Goal: Task Accomplishment & Management: Use online tool/utility

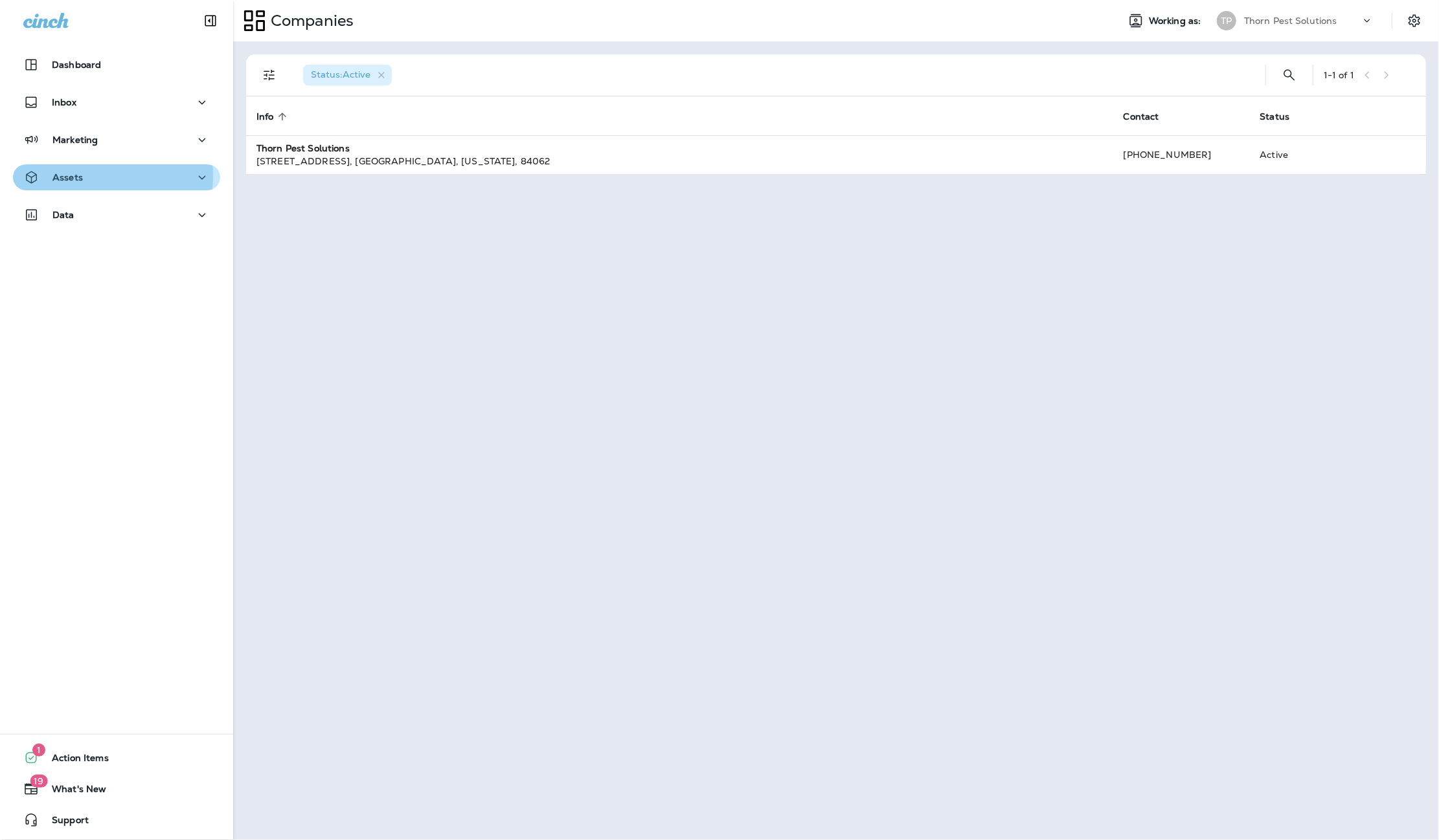
click at [82, 176] on p "Assets" at bounding box center [67, 177] width 30 height 10
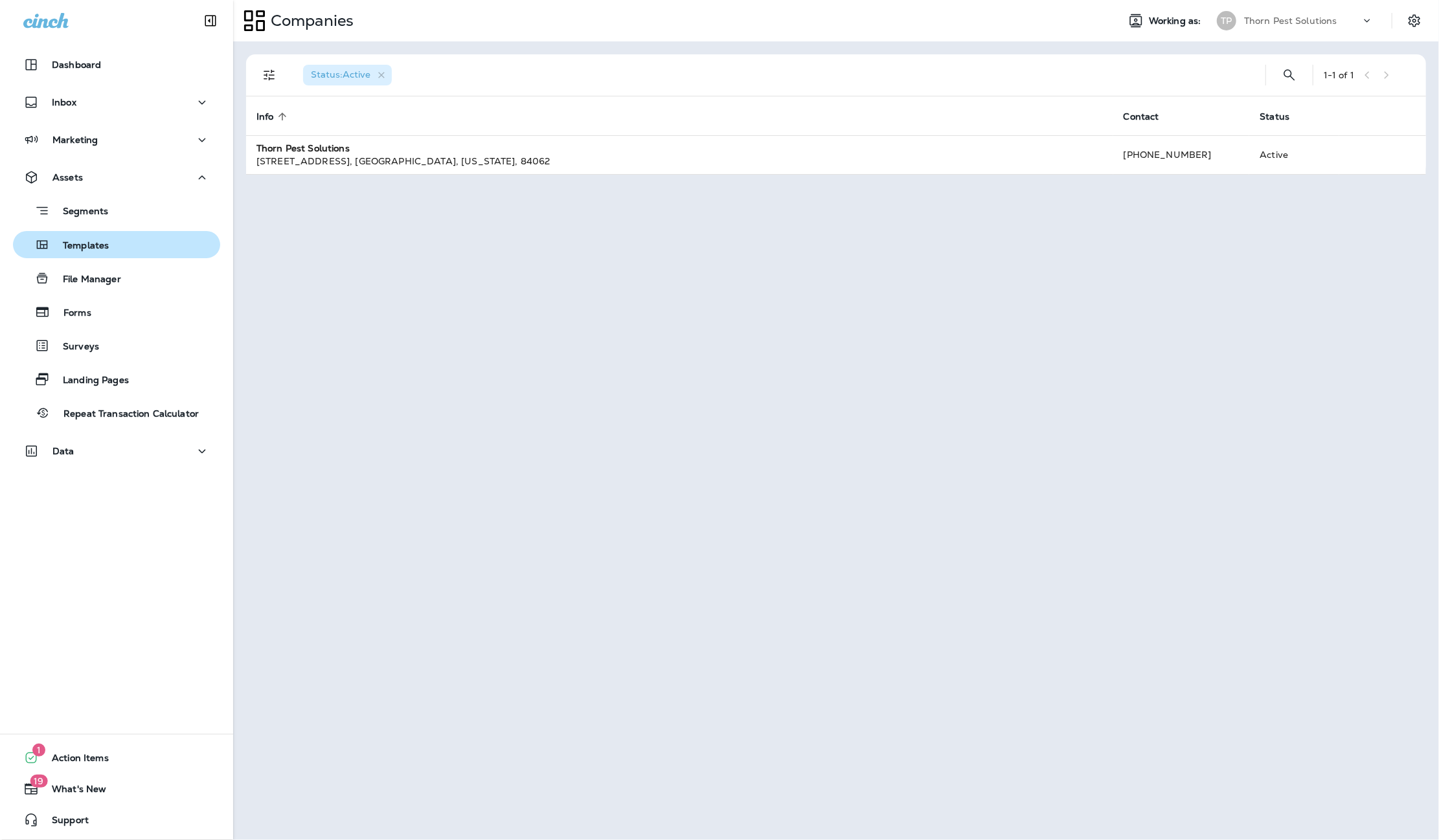
click at [90, 240] on p "Templates" at bounding box center [79, 246] width 59 height 12
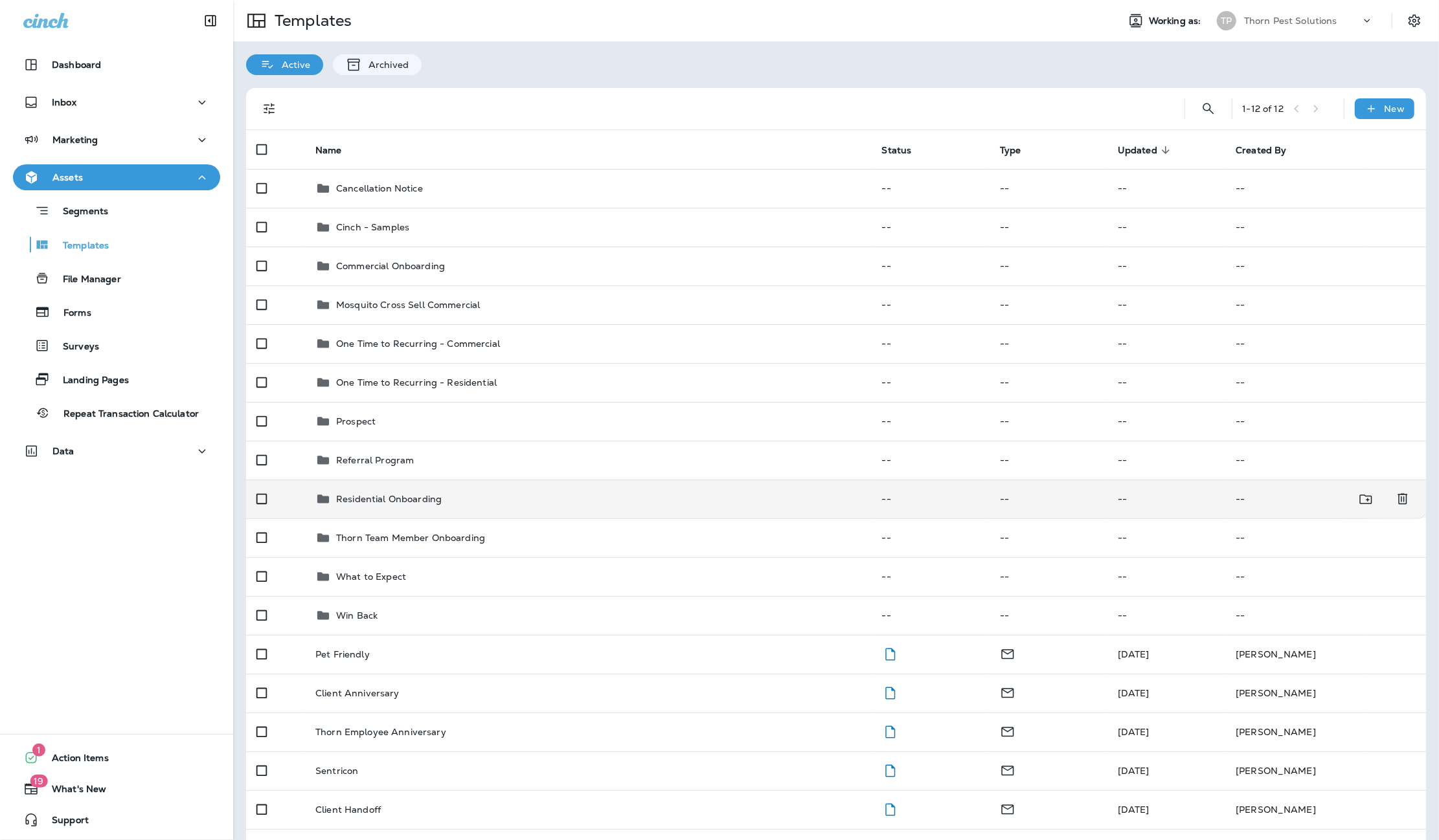
click at [421, 494] on p "Residential Onboarding" at bounding box center [389, 499] width 106 height 10
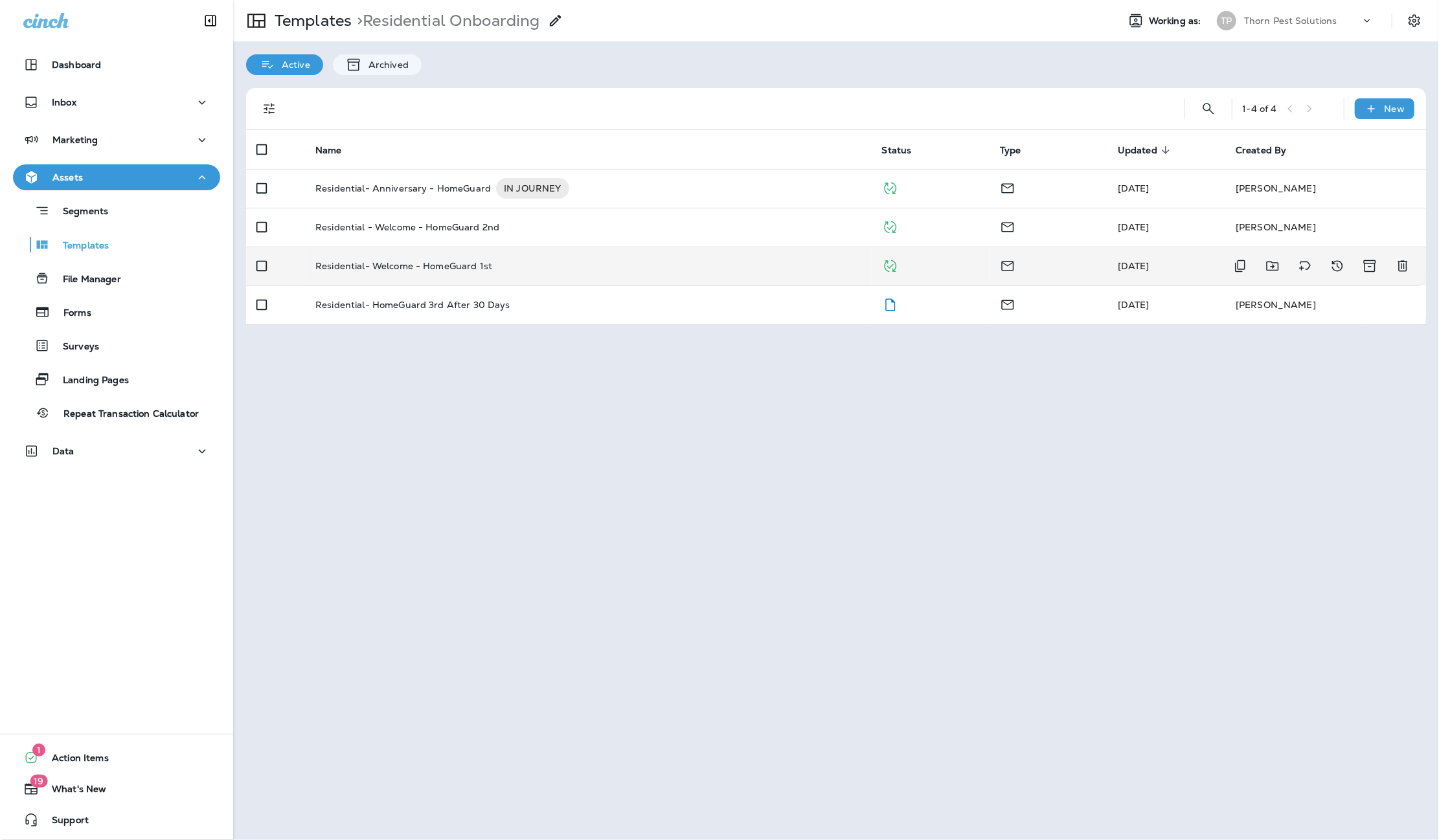
click at [448, 261] on p "Residential- Welcome - HomeGuard 1st" at bounding box center [404, 266] width 177 height 10
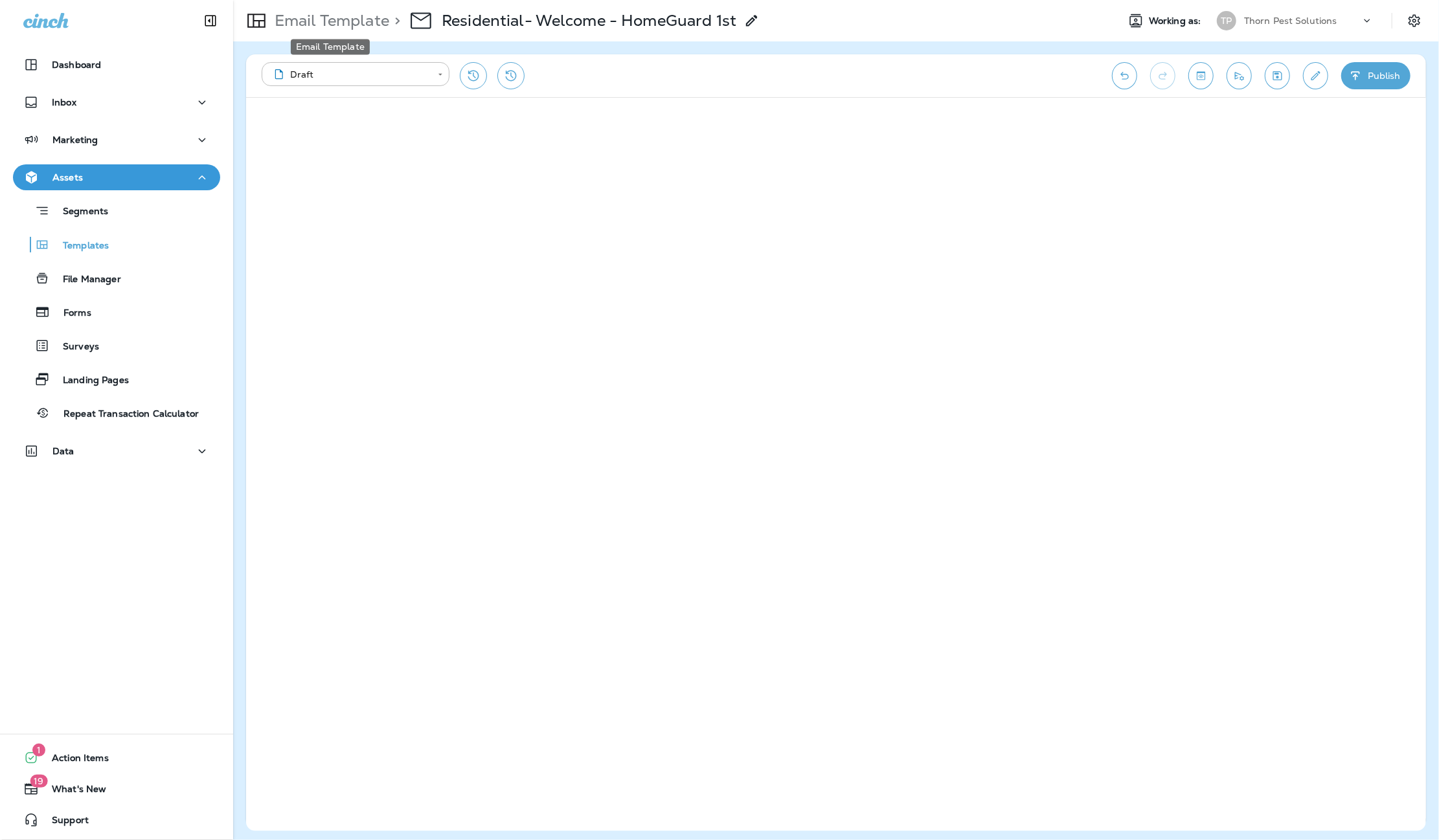
click at [366, 23] on p "Email Template" at bounding box center [329, 21] width 120 height 19
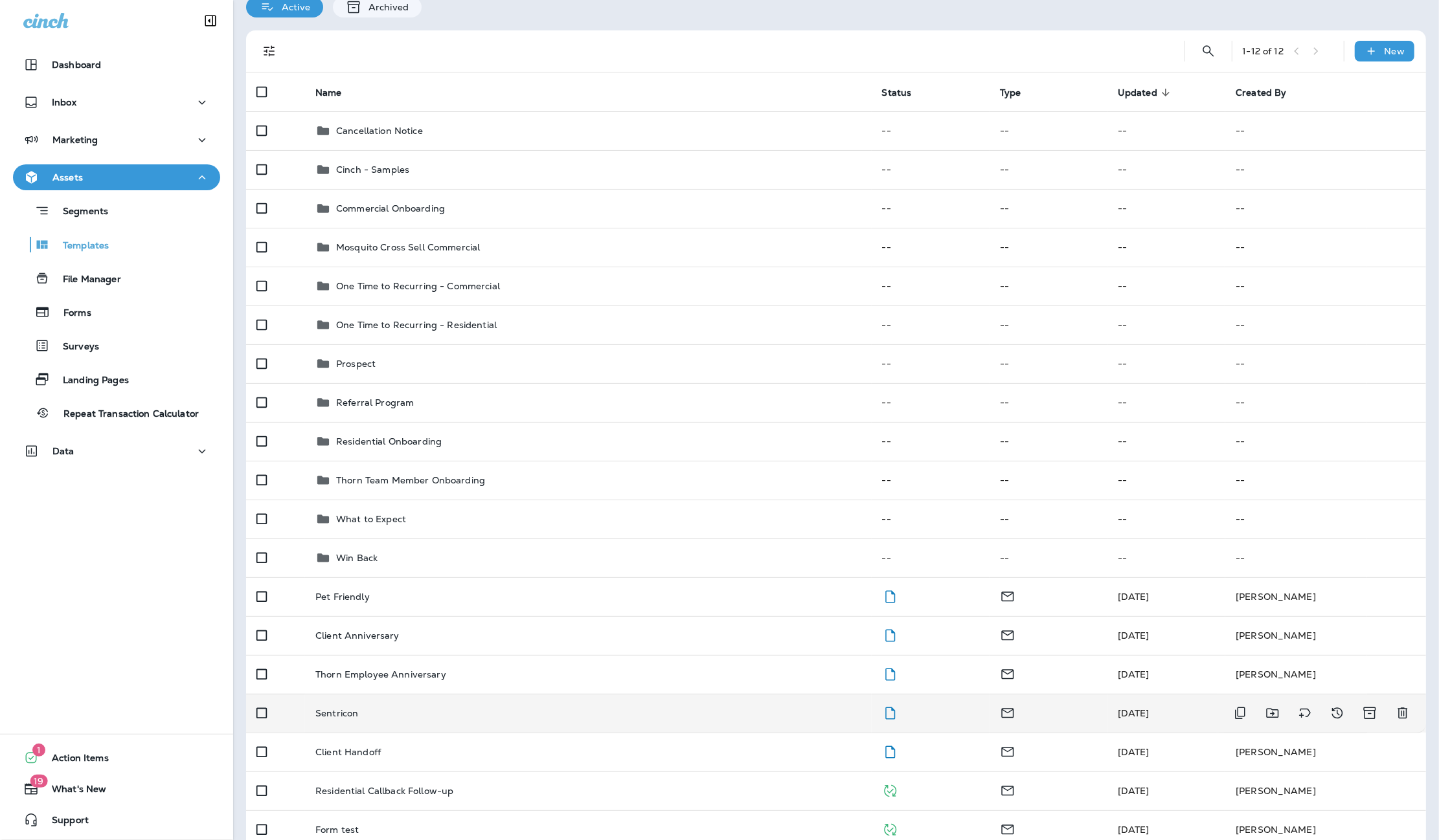
scroll to position [54, 0]
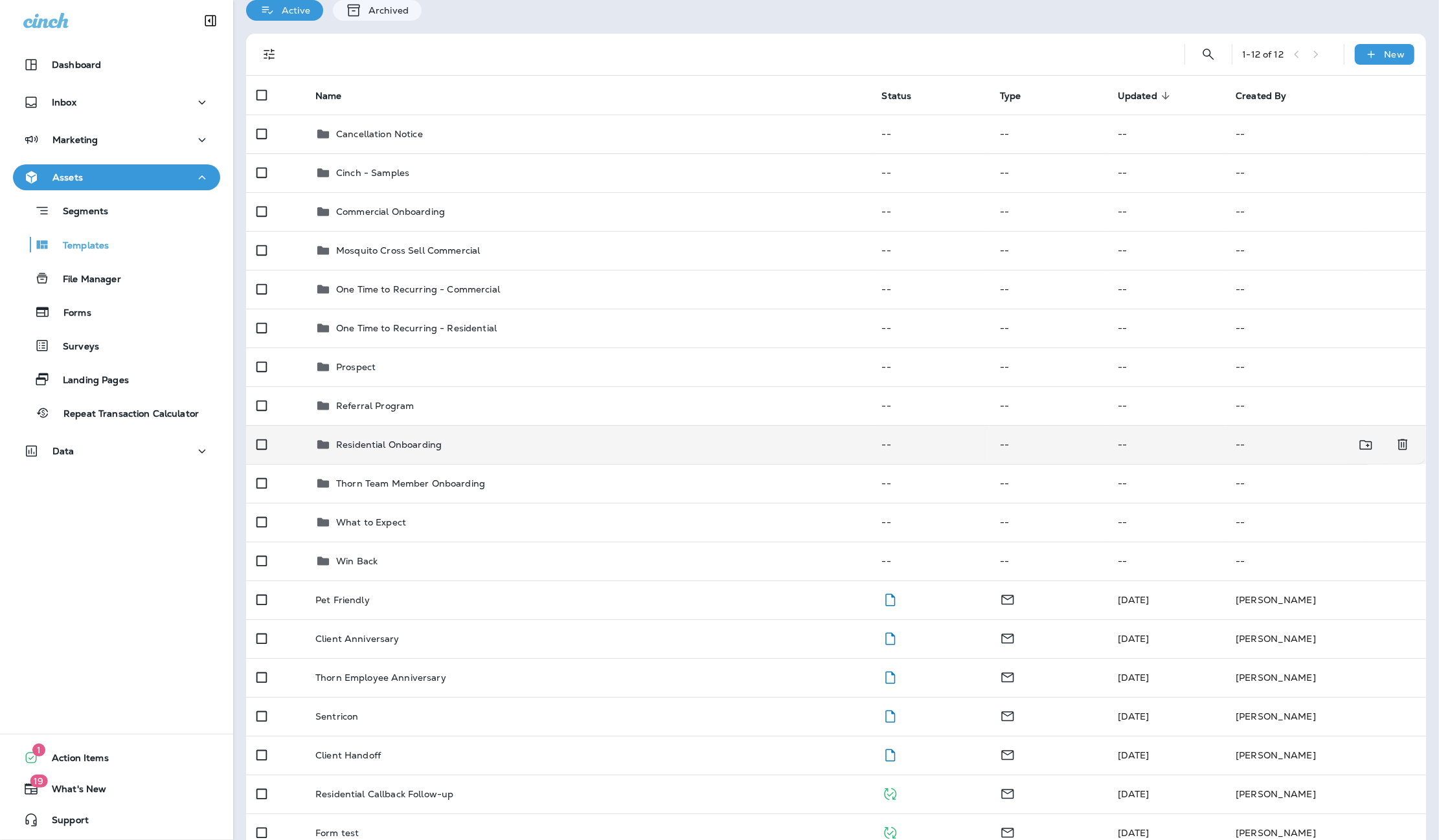
click at [386, 439] on p "Residential Onboarding" at bounding box center [389, 445] width 106 height 10
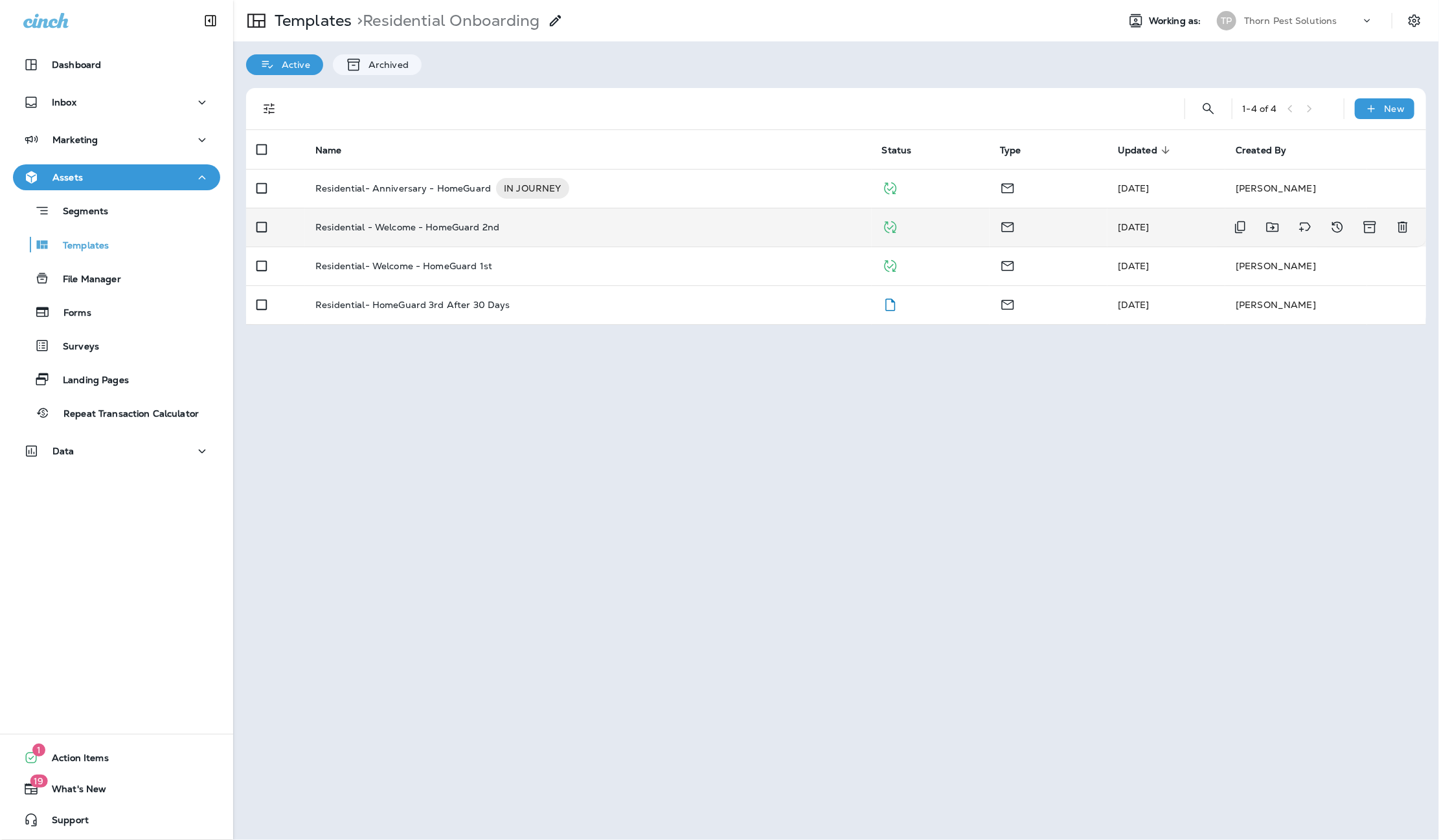
click at [443, 222] on p "Residential - Welcome - HomeGuard 2nd" at bounding box center [407, 227] width 184 height 10
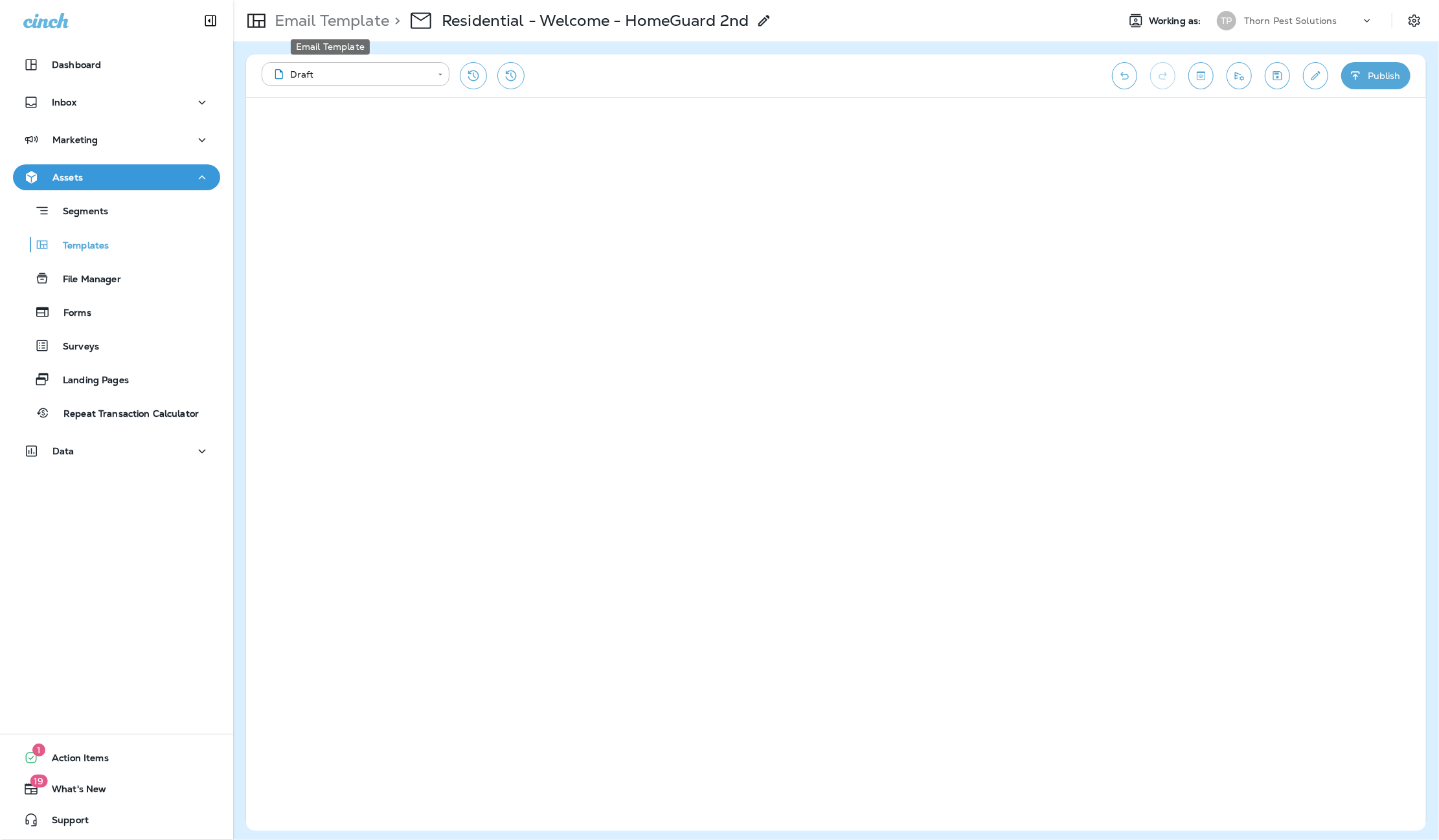
click at [368, 20] on p "Email Template" at bounding box center [329, 21] width 120 height 19
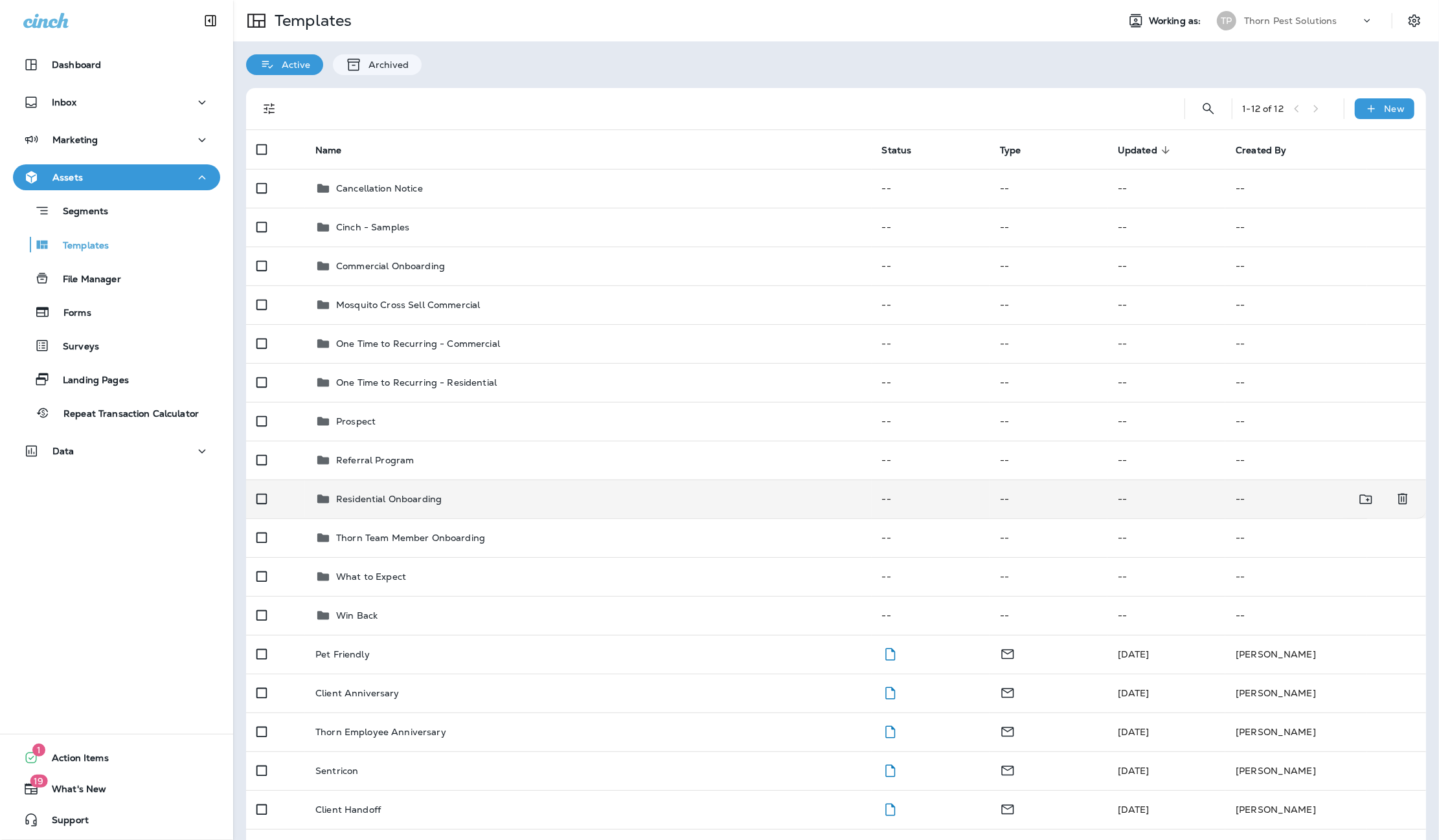
click at [384, 494] on p "Residential Onboarding" at bounding box center [389, 499] width 106 height 10
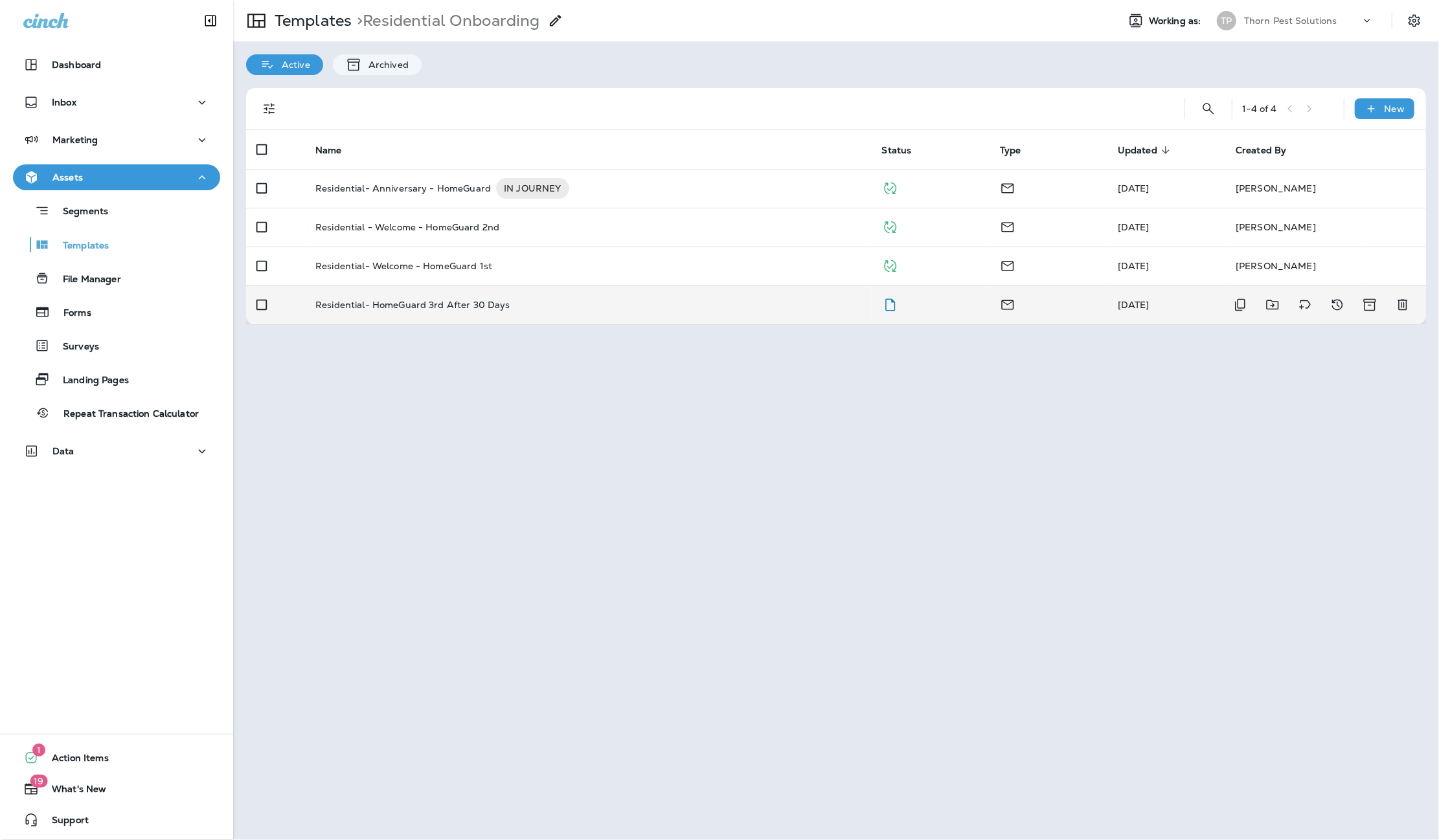
click at [453, 300] on p "Residential- HomeGuard 3rd After 30 Days" at bounding box center [413, 305] width 195 height 10
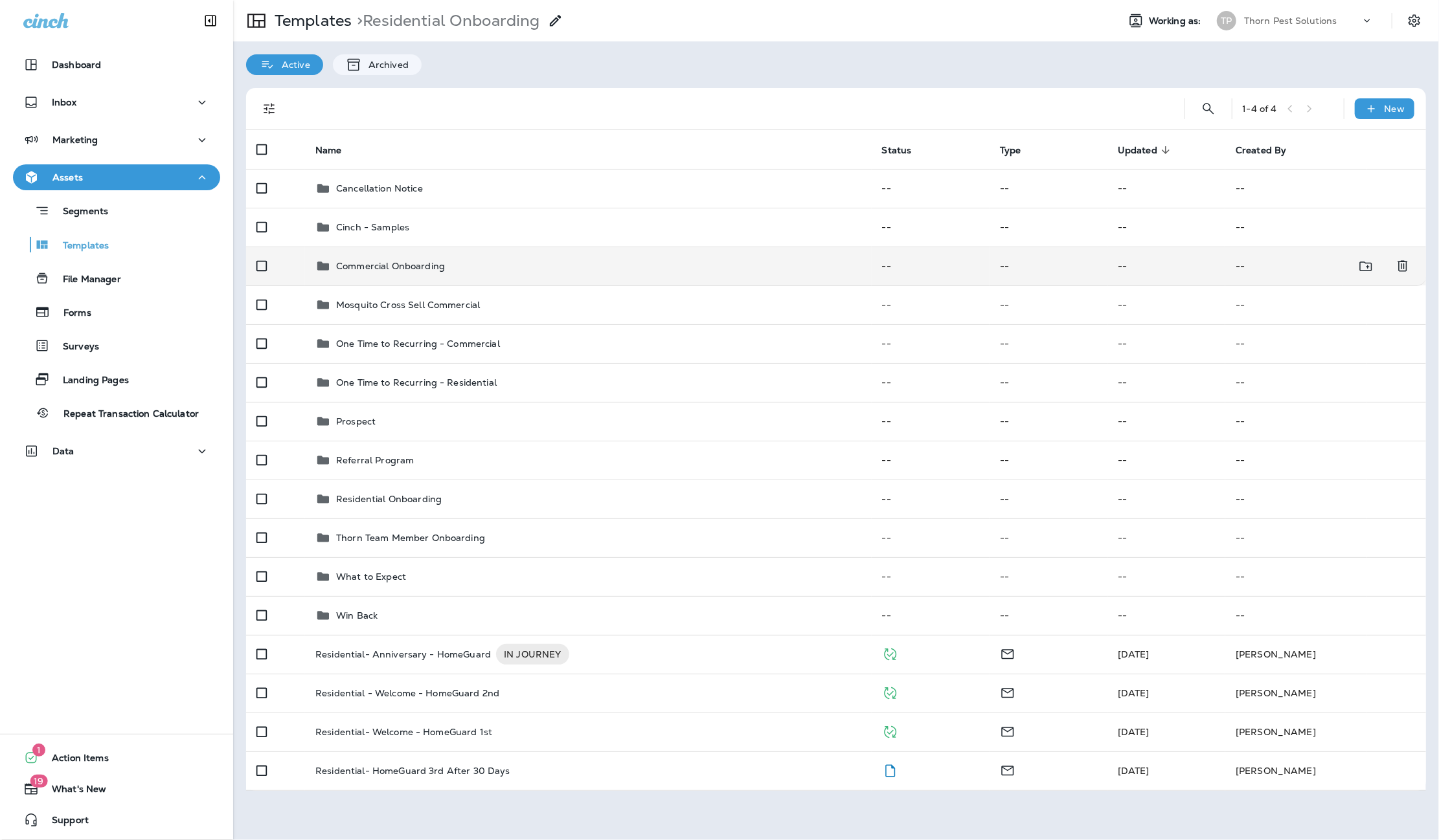
click at [381, 261] on p "Commercial Onboarding" at bounding box center [390, 266] width 109 height 10
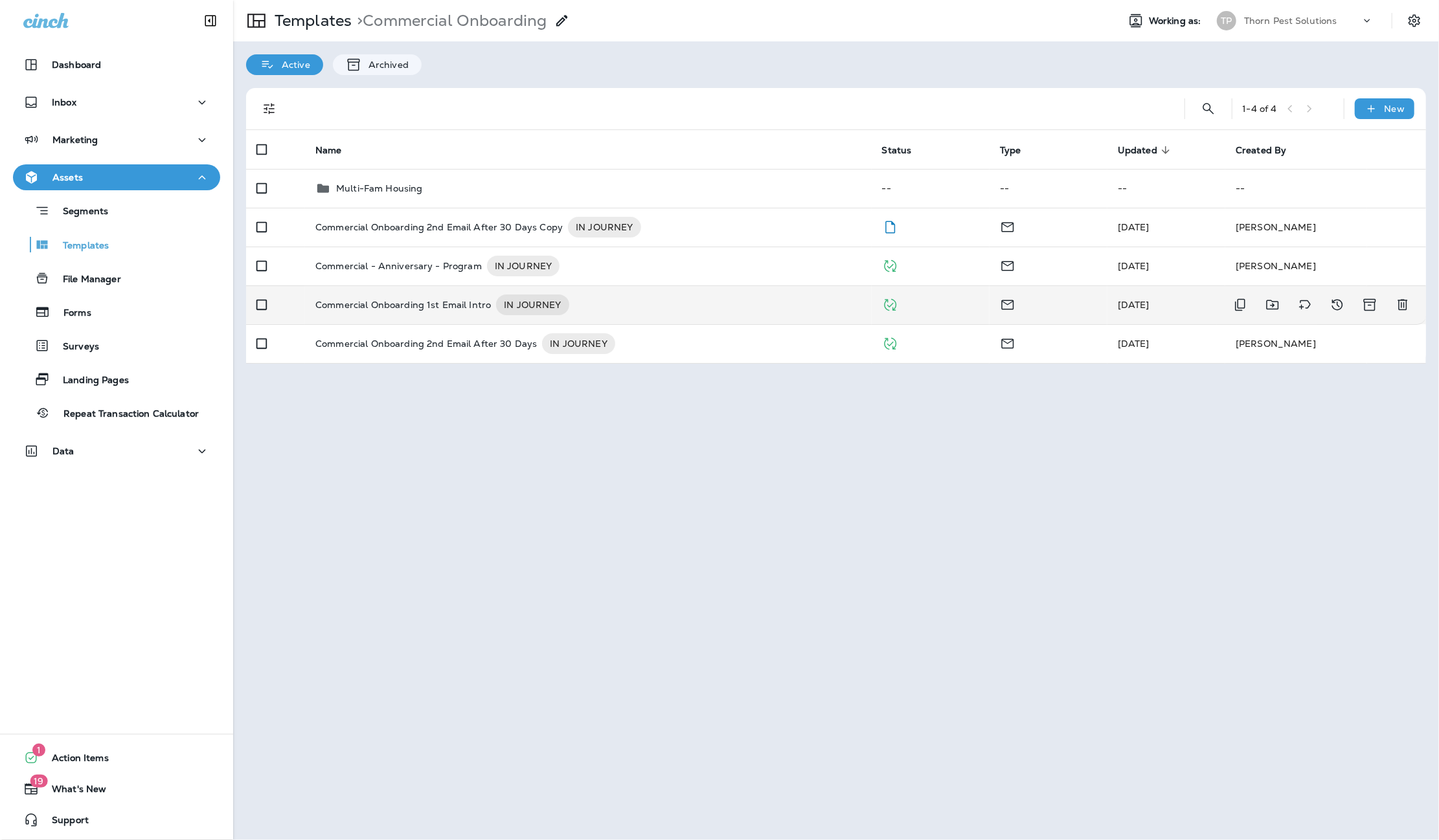
click at [445, 295] on p "Commercial Onboarding 1st Email Intro" at bounding box center [403, 305] width 176 height 21
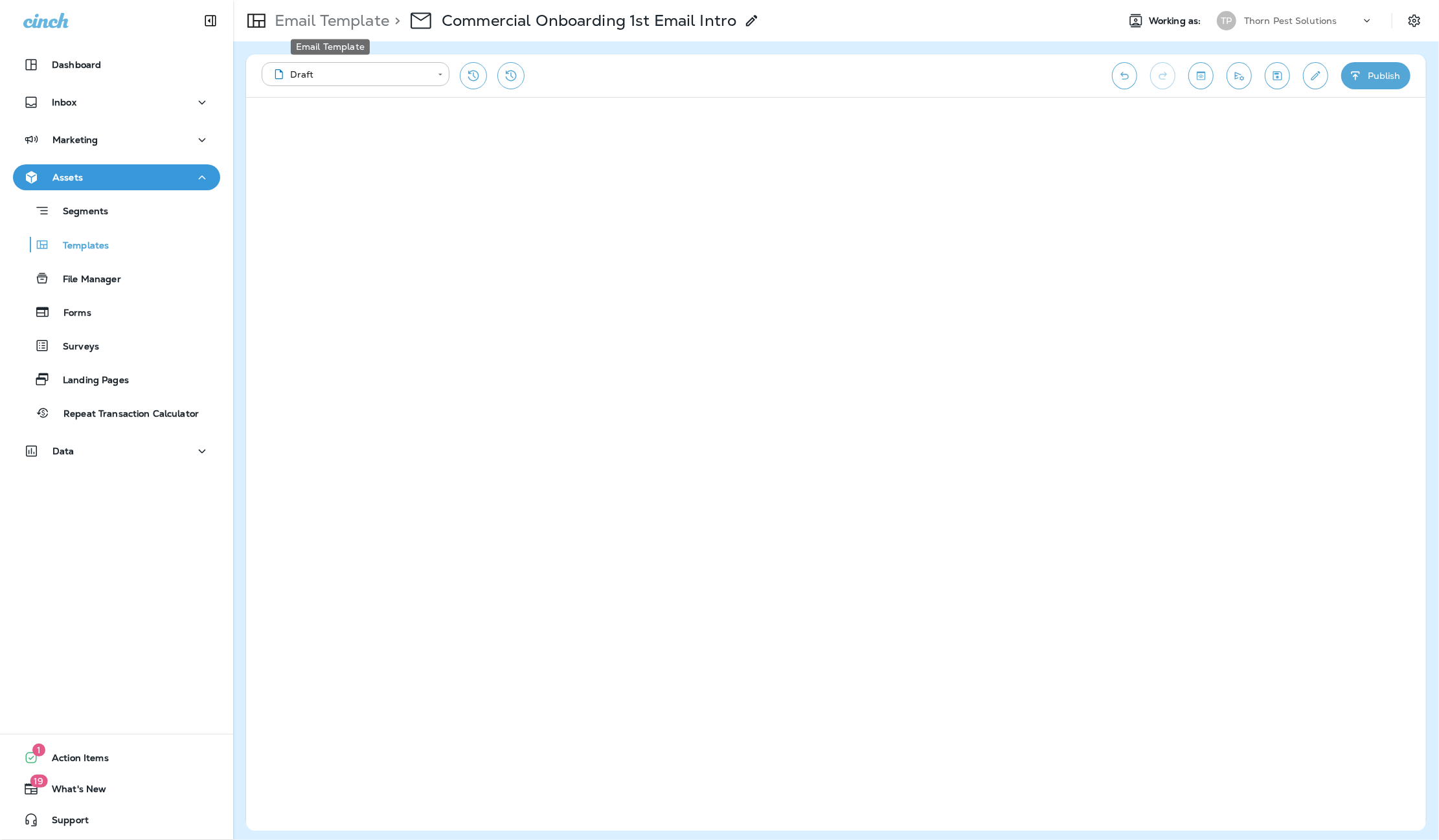
click at [343, 19] on p "Email Template" at bounding box center [329, 21] width 120 height 19
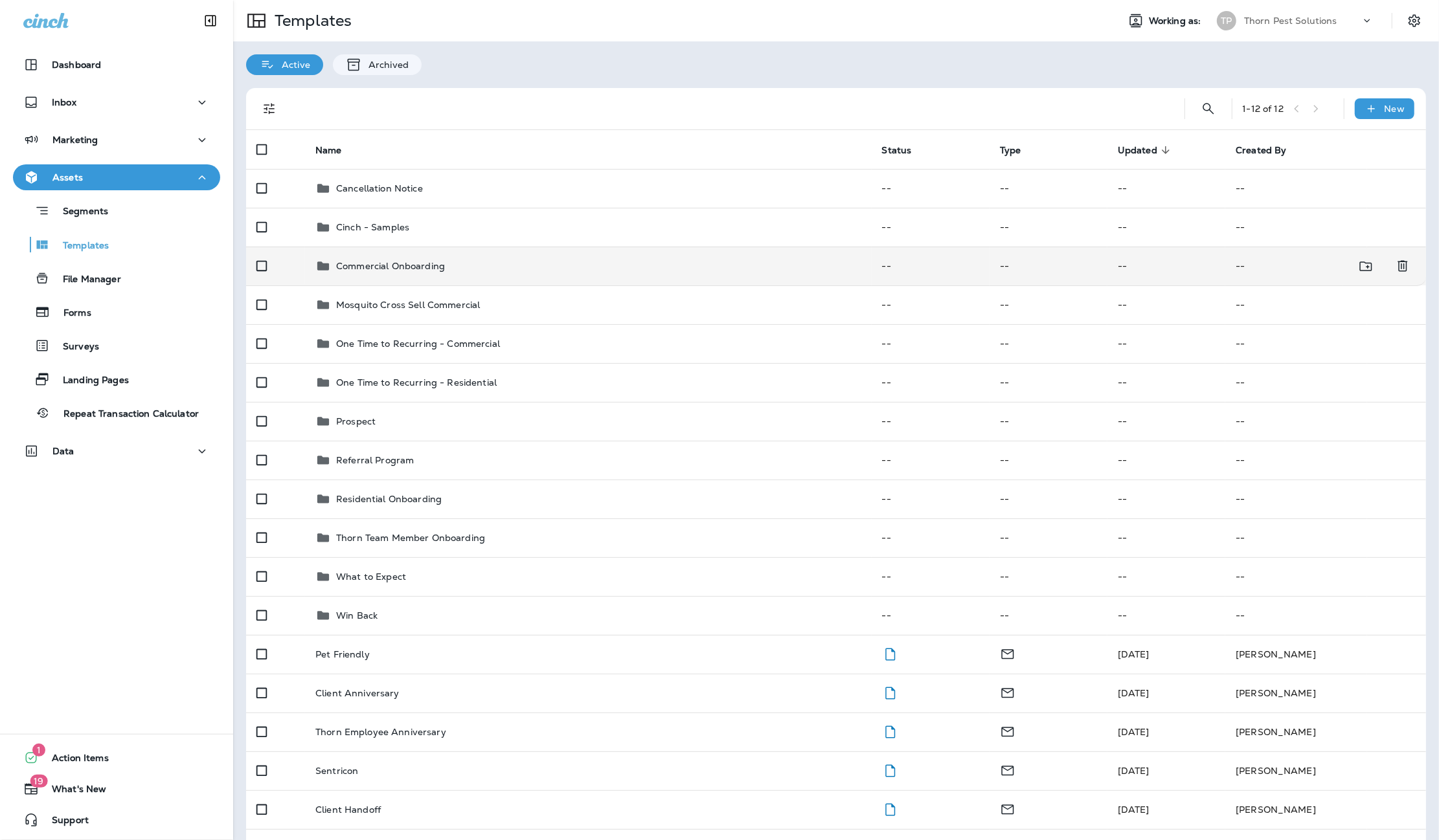
click at [386, 261] on p "Commercial Onboarding" at bounding box center [390, 266] width 109 height 10
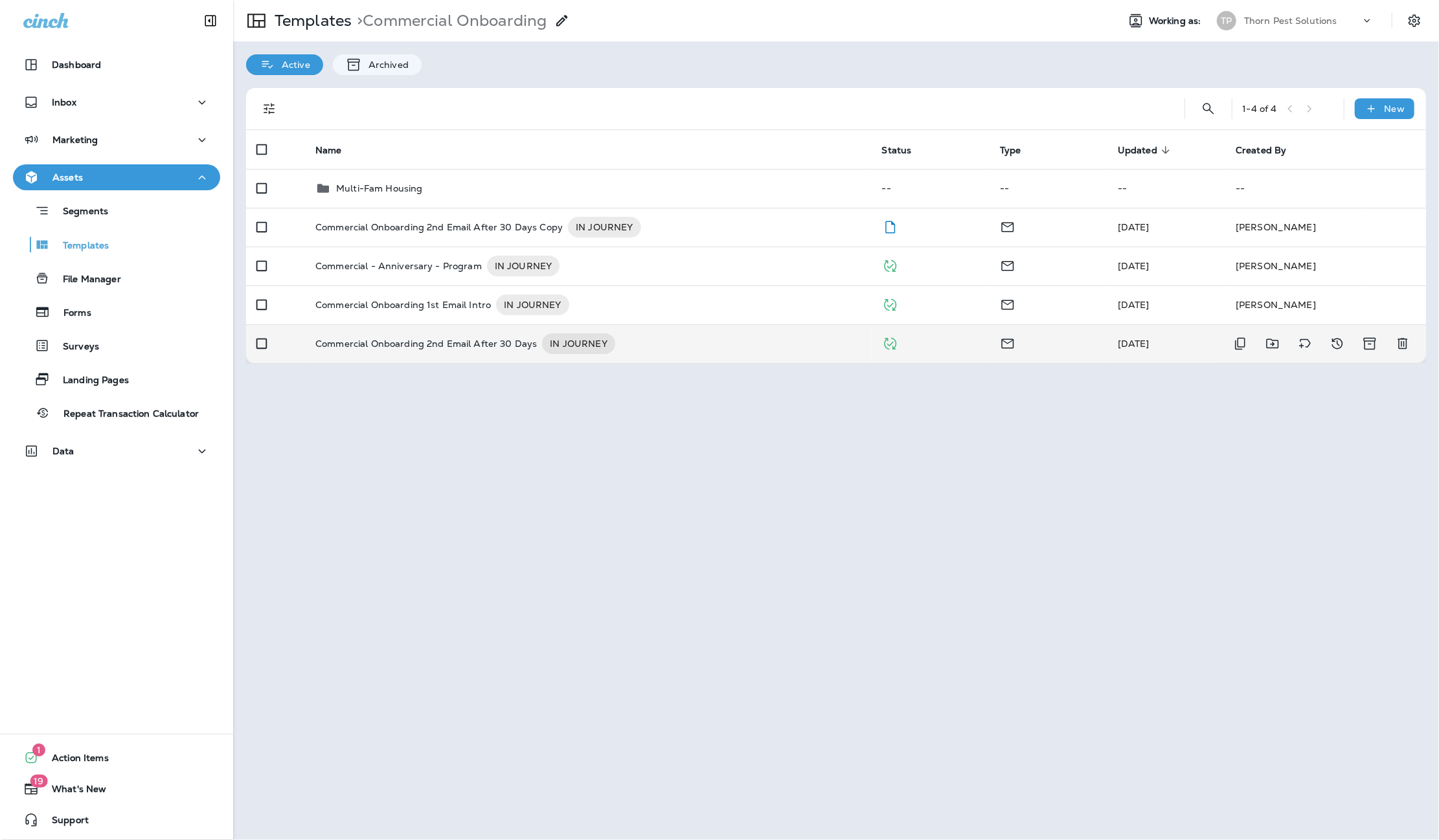
click at [508, 337] on p "Commercial Onboarding 2nd Email After 30 Days" at bounding box center [426, 344] width 221 height 21
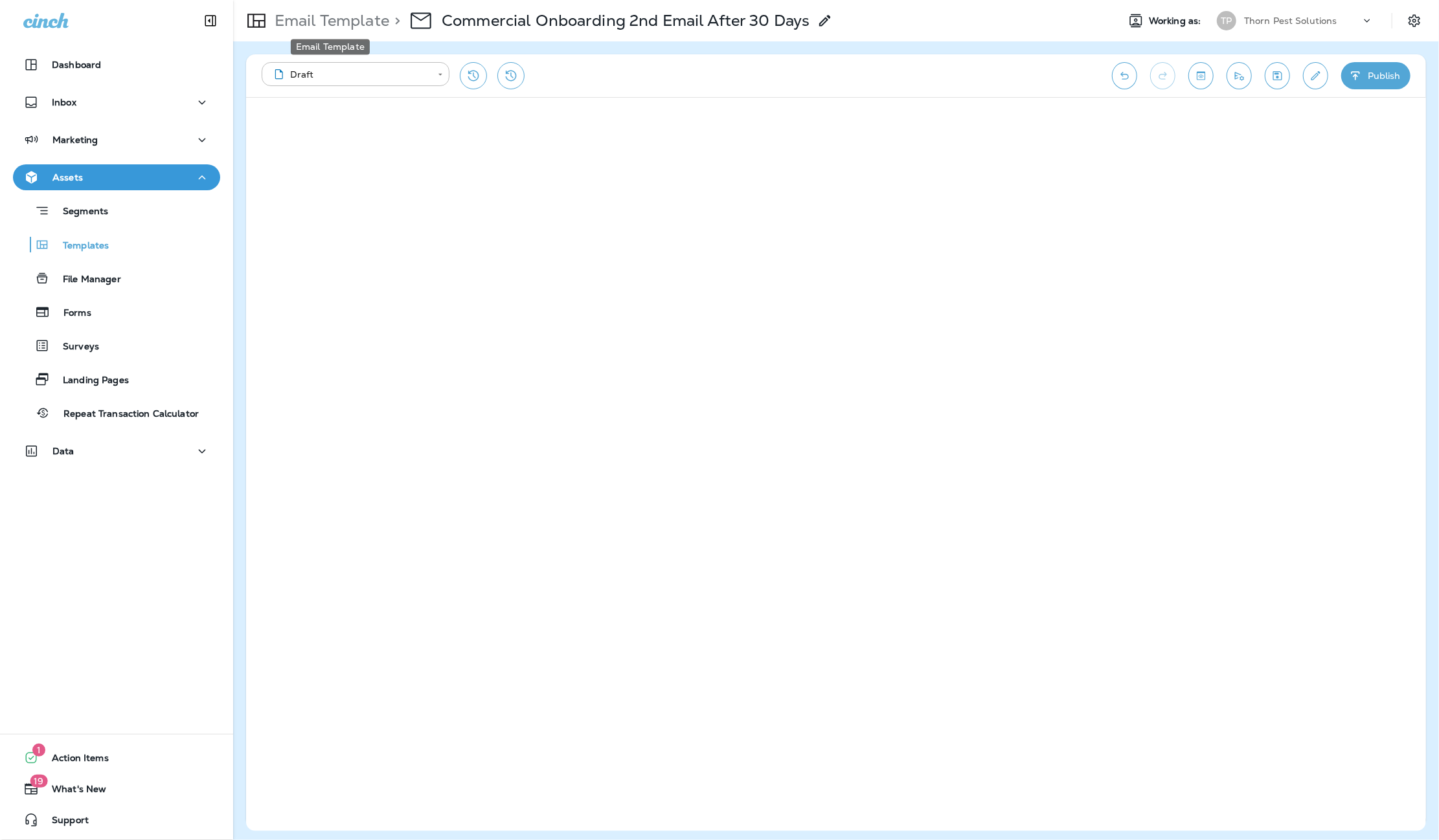
click at [338, 19] on p "Email Template" at bounding box center [329, 21] width 120 height 19
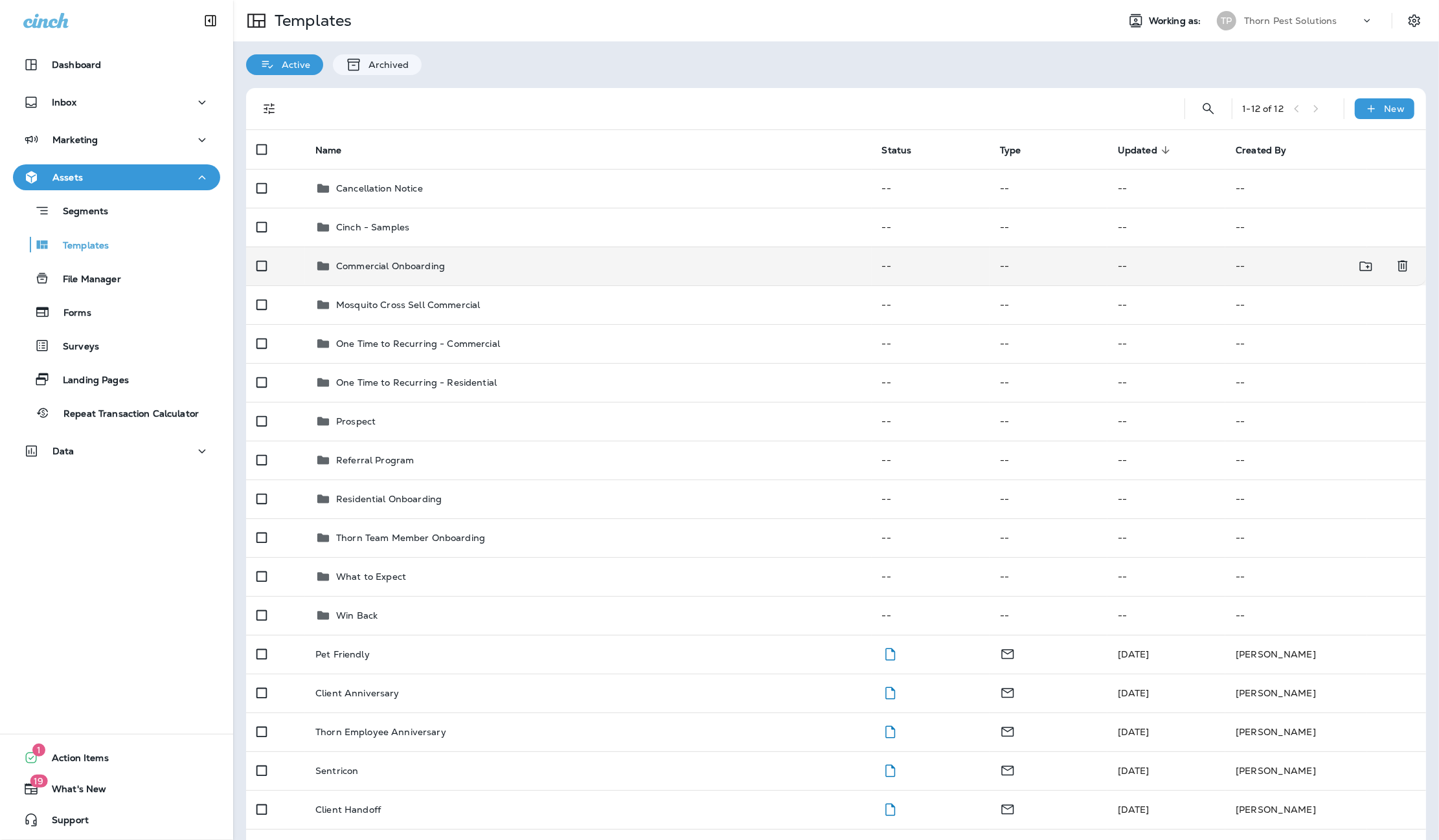
click at [393, 261] on p "Commercial Onboarding" at bounding box center [390, 266] width 109 height 10
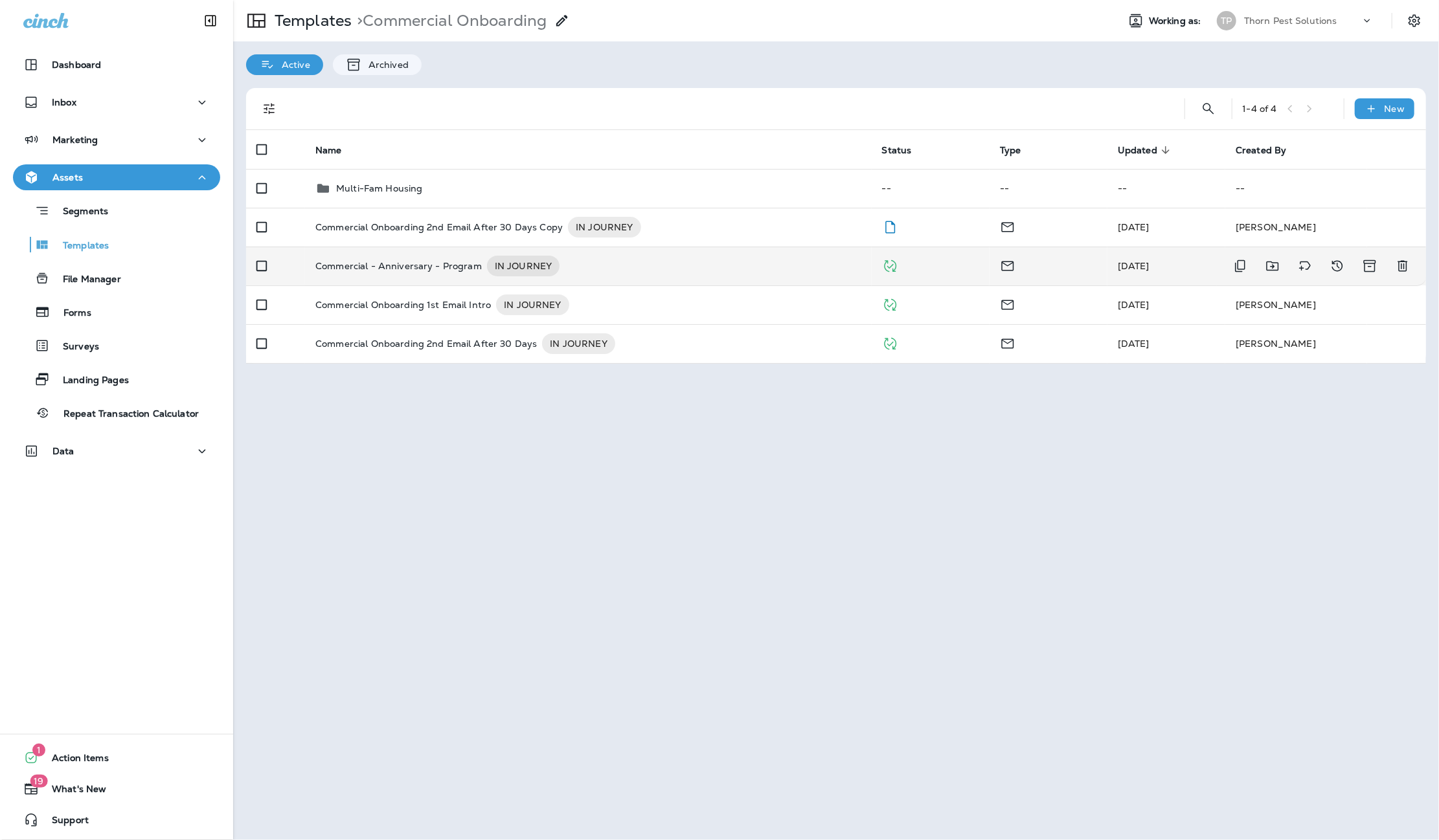
click at [433, 256] on p "Commercial - Anniversary - Program" at bounding box center [399, 266] width 166 height 21
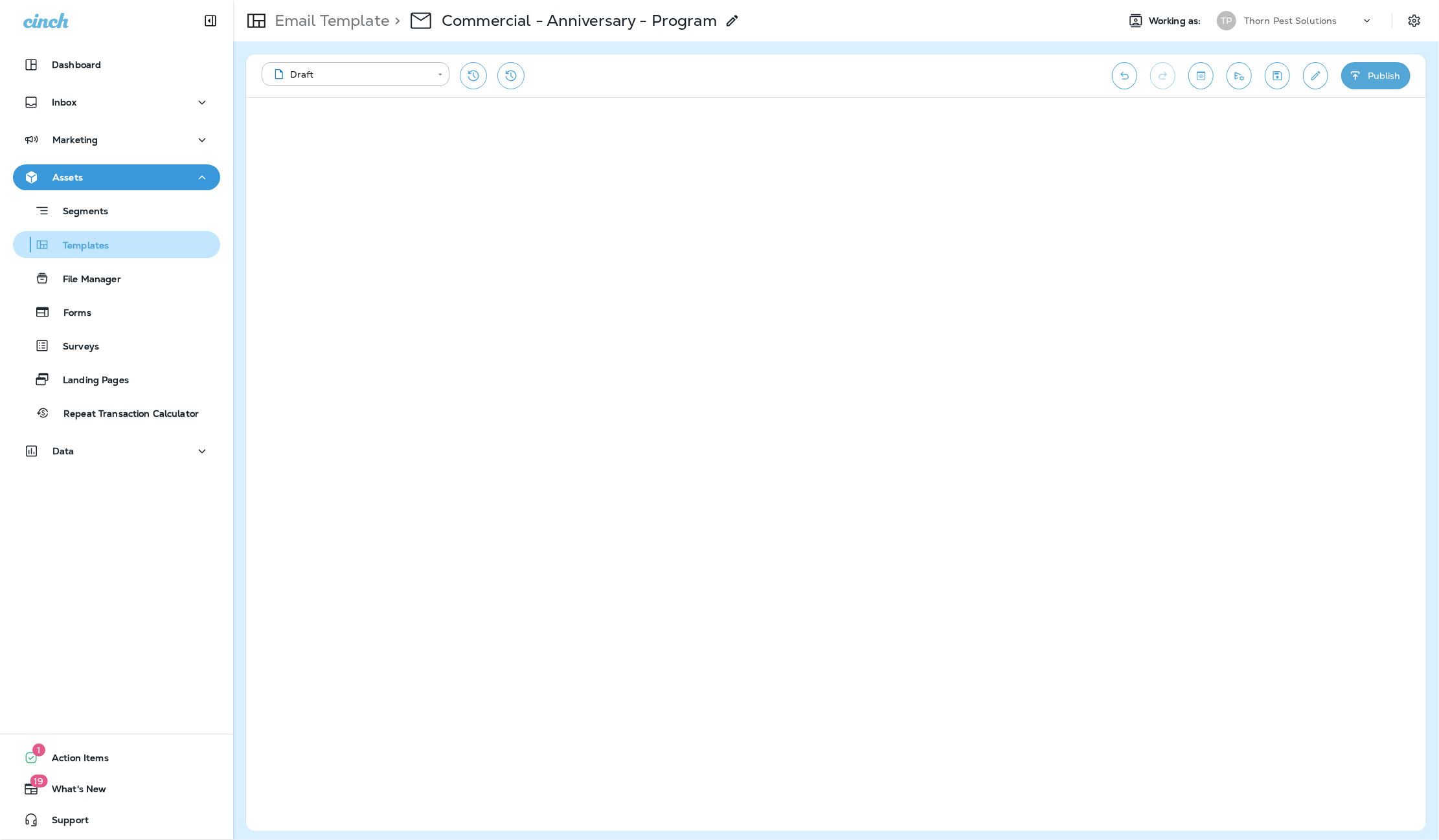
click at [90, 243] on p "Templates" at bounding box center [79, 246] width 59 height 12
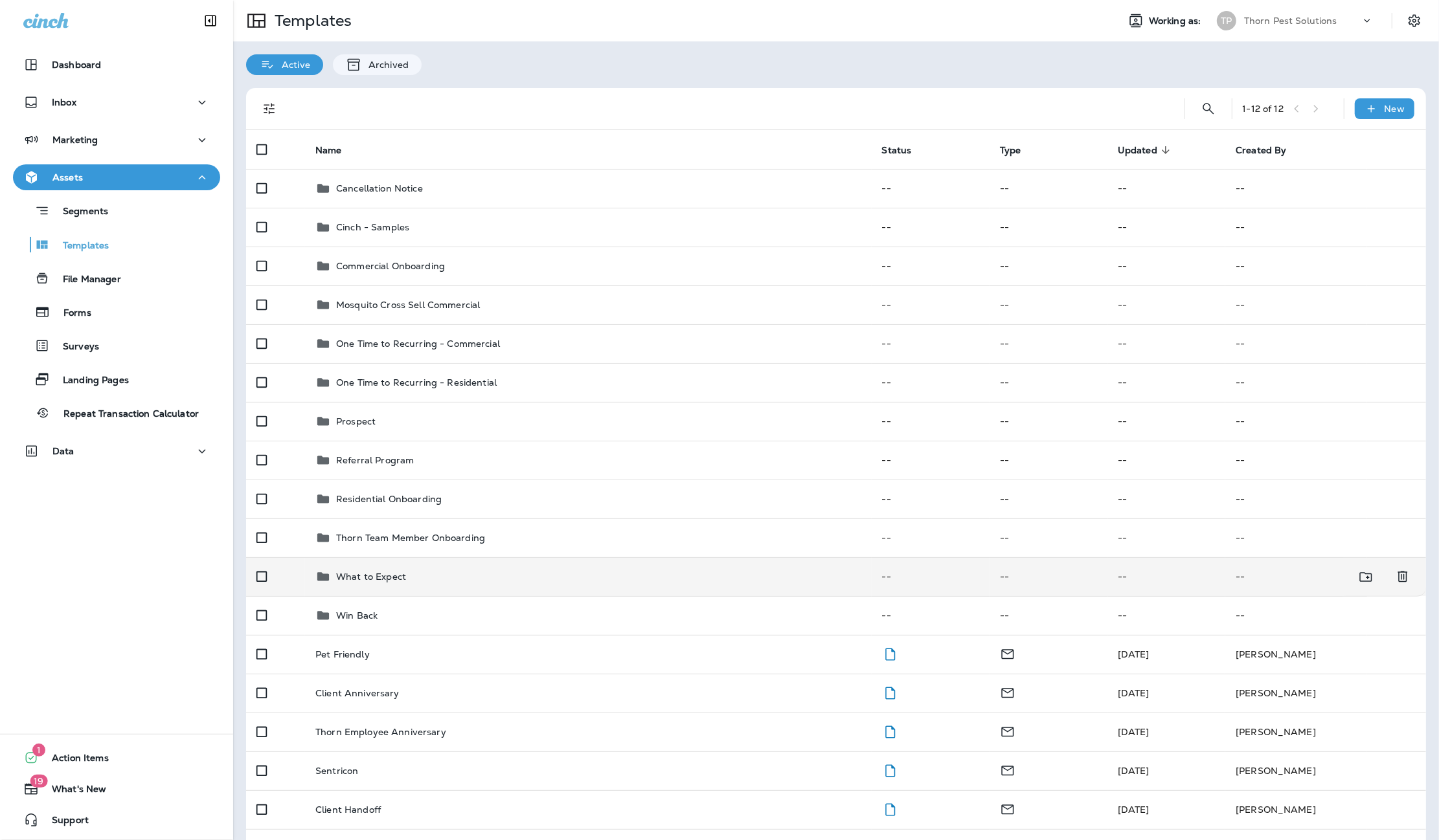
click at [379, 572] on p "What to Expect" at bounding box center [371, 577] width 70 height 10
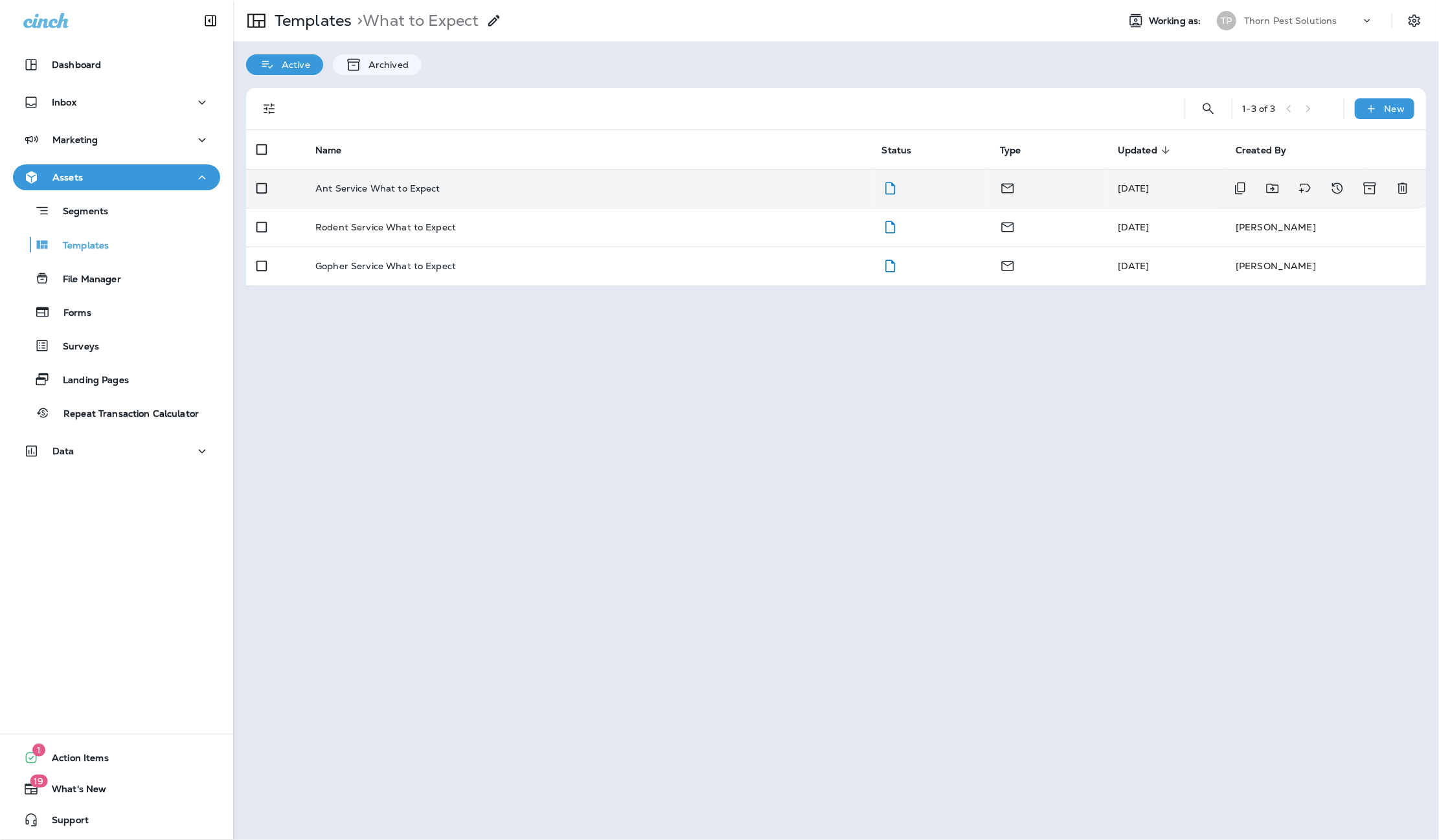
click at [411, 183] on p "Ant Service What to Expect" at bounding box center [378, 188] width 125 height 10
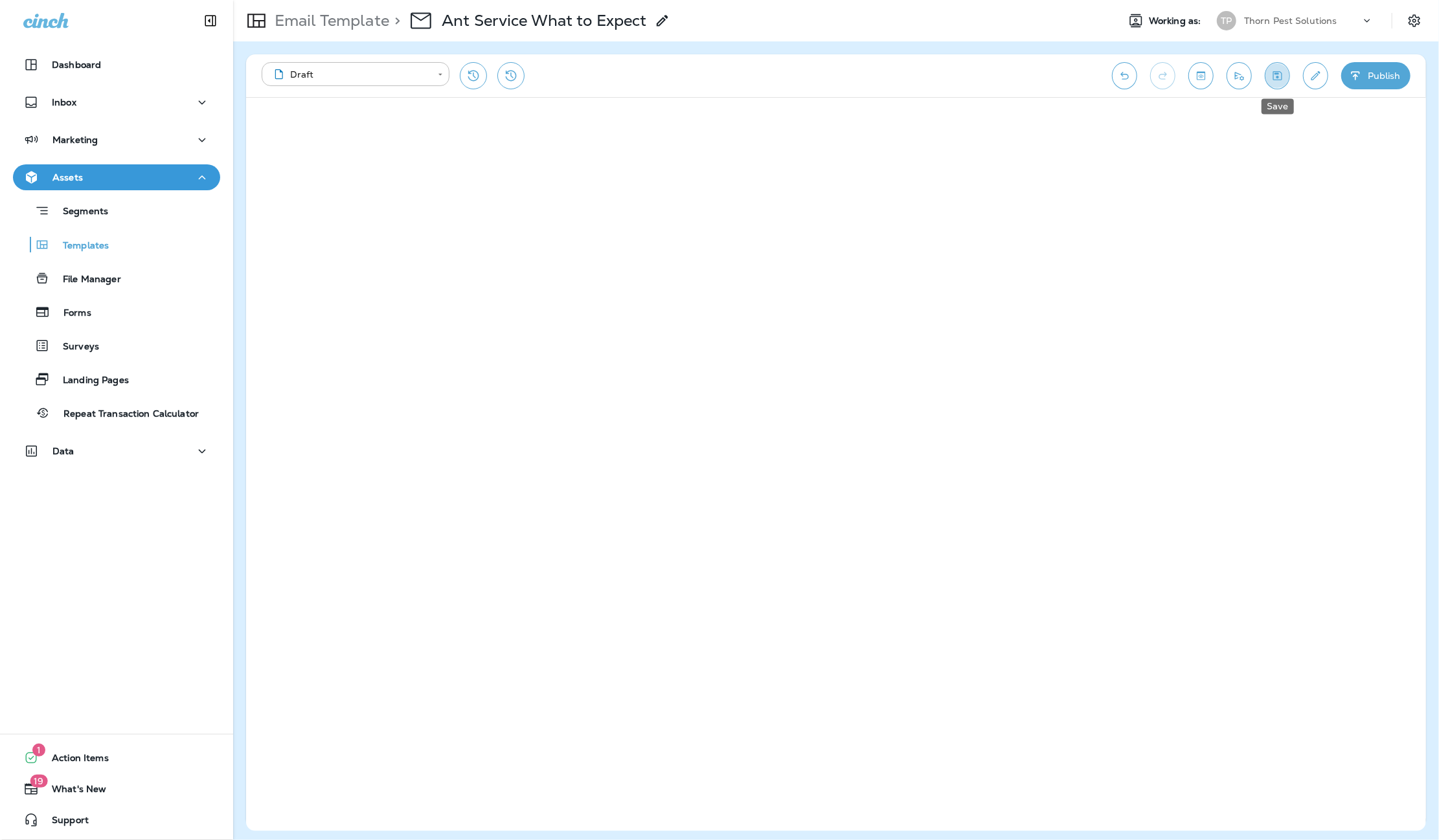
click at [1279, 68] on button "Save" at bounding box center [1278, 76] width 25 height 27
click at [318, 19] on p "Email Template" at bounding box center [329, 21] width 120 height 19
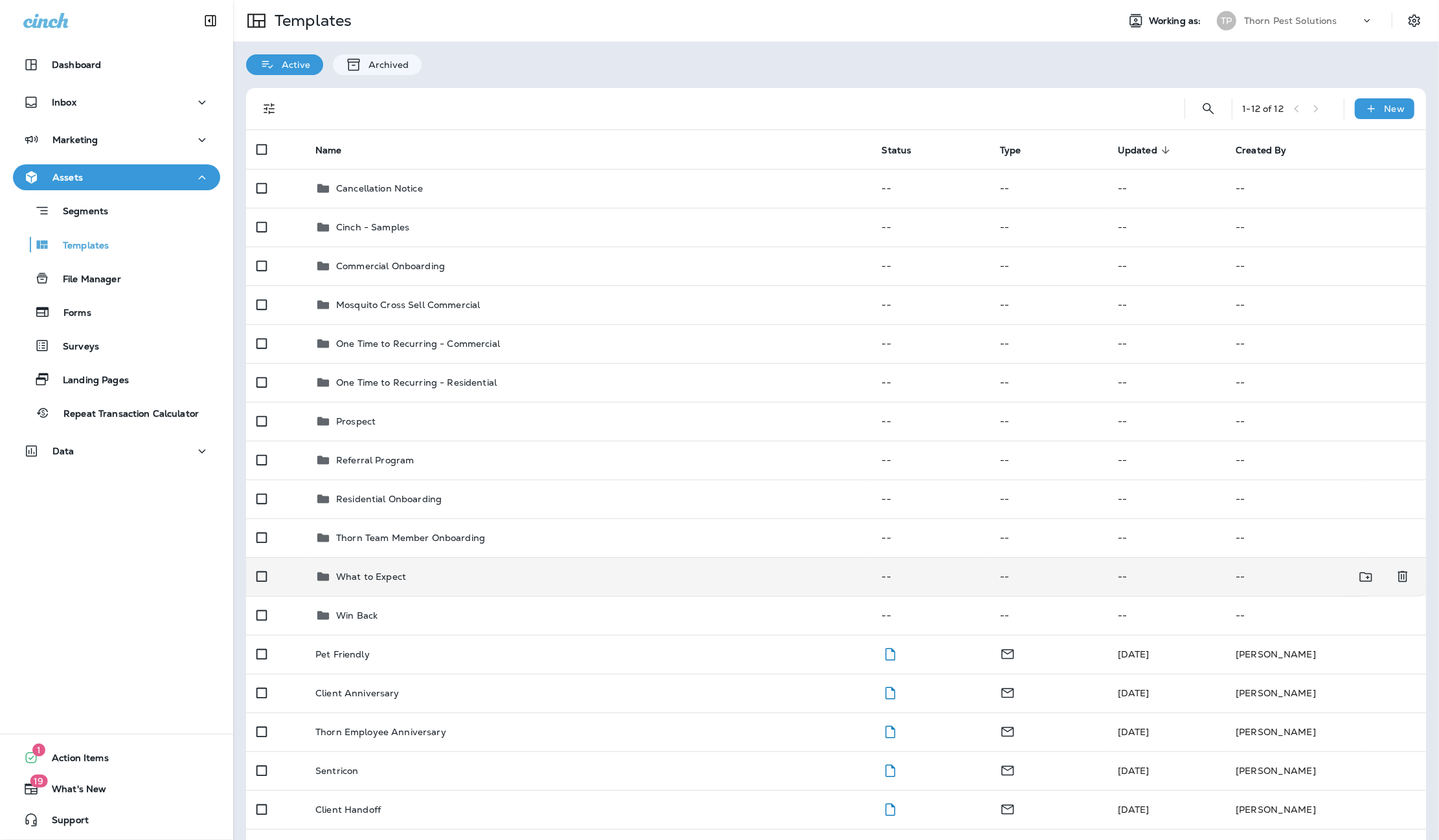
click at [368, 572] on p "What to Expect" at bounding box center [371, 577] width 70 height 10
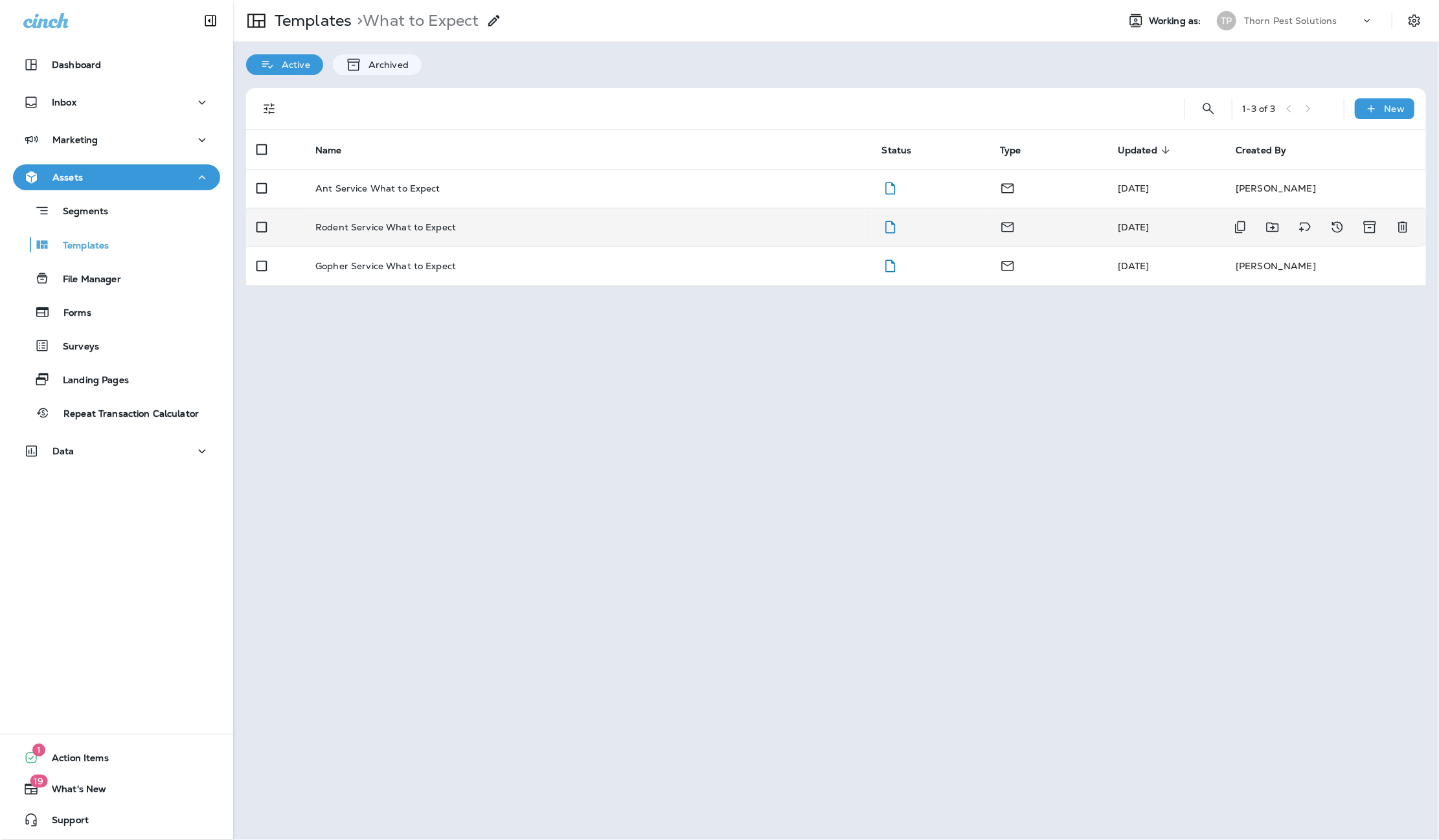
click at [378, 222] on p "Rodent Service What to Expect" at bounding box center [385, 227] width 140 height 10
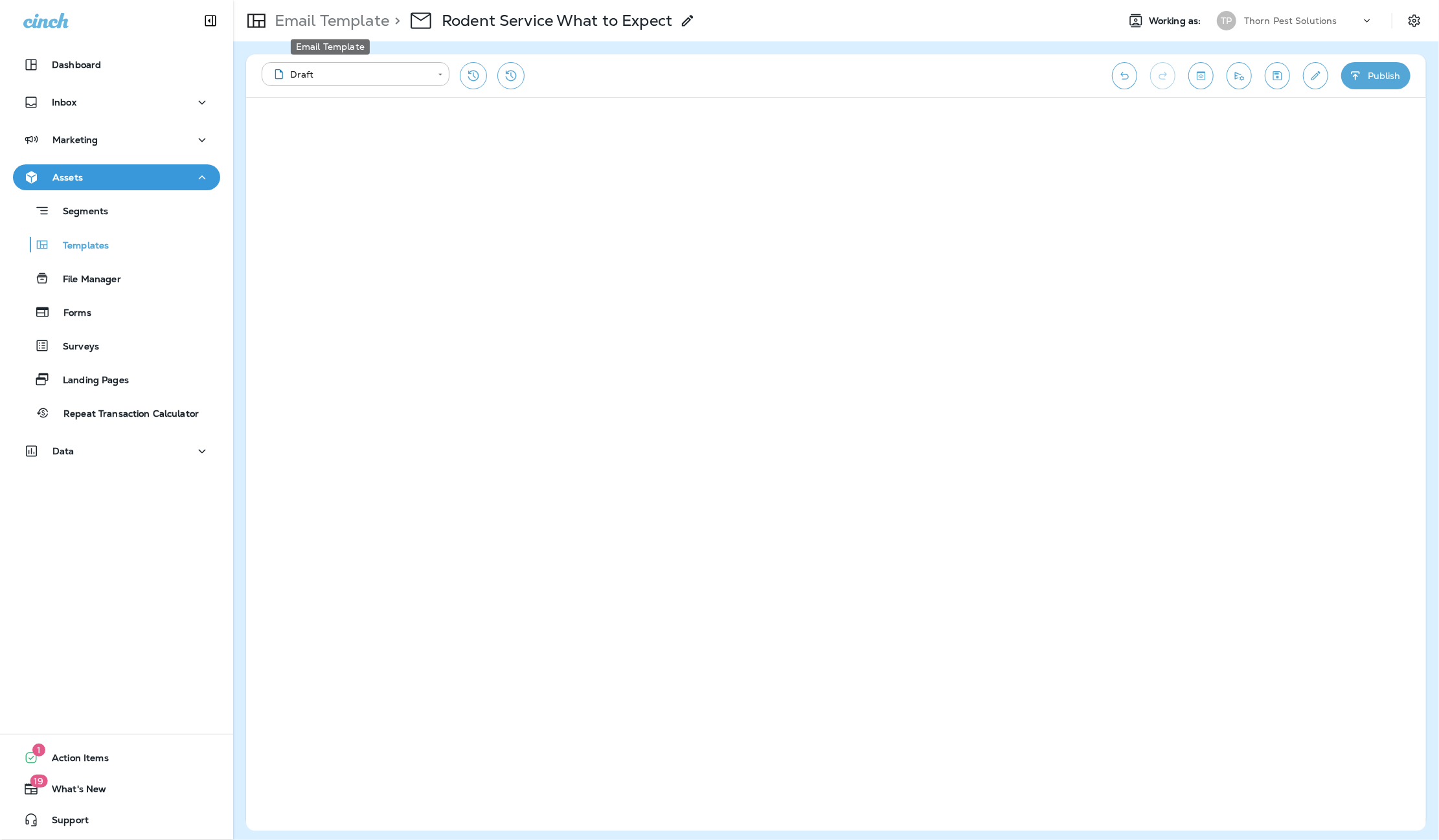
click at [329, 19] on p "Email Template" at bounding box center [329, 21] width 120 height 19
